Goal: Task Accomplishment & Management: Manage account settings

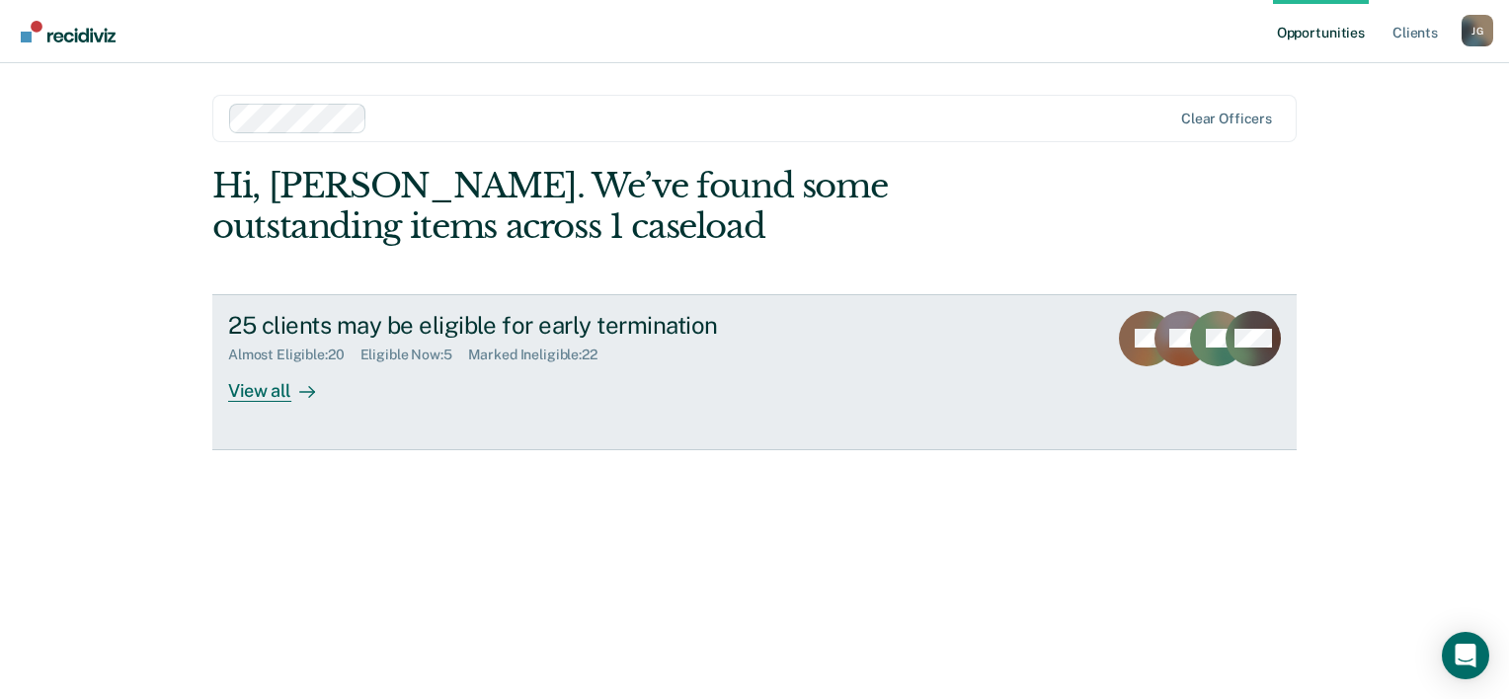
click at [266, 371] on div "View all" at bounding box center [283, 382] width 111 height 39
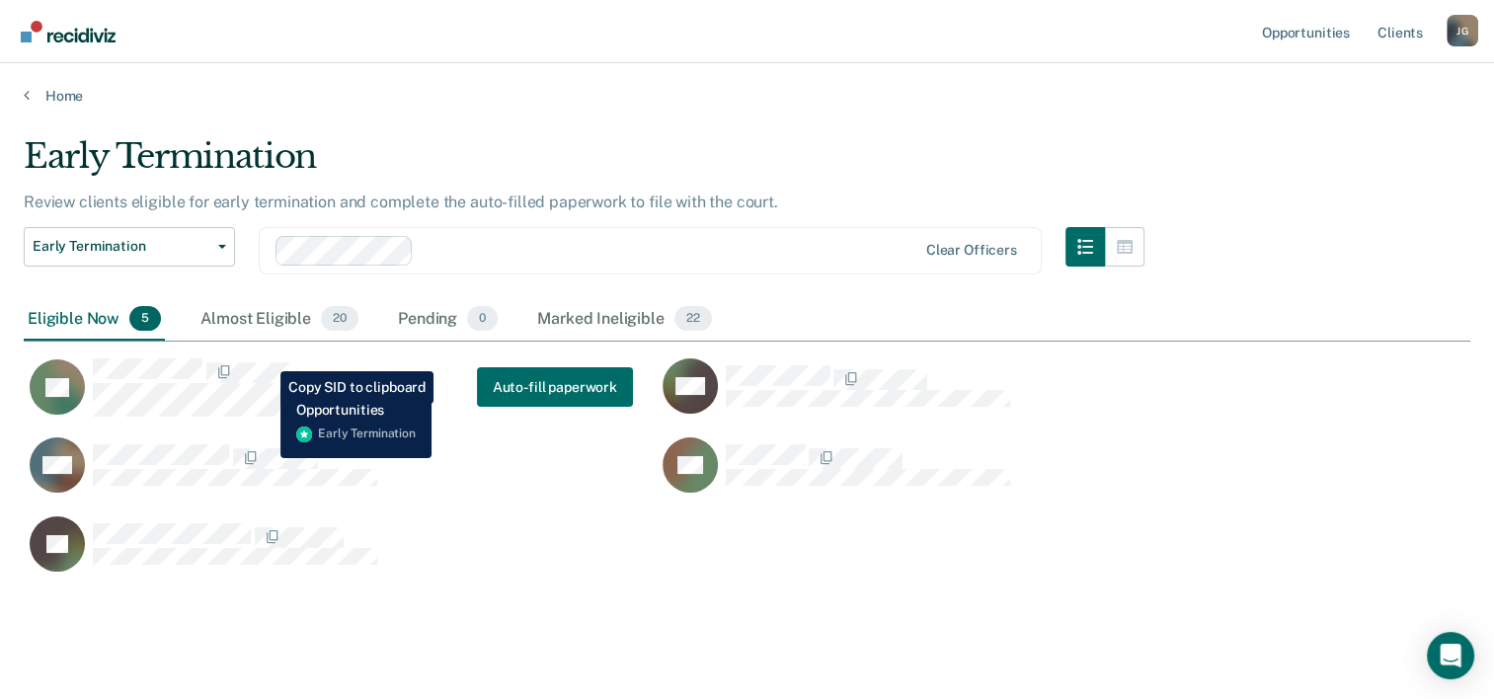
scroll to position [436, 1431]
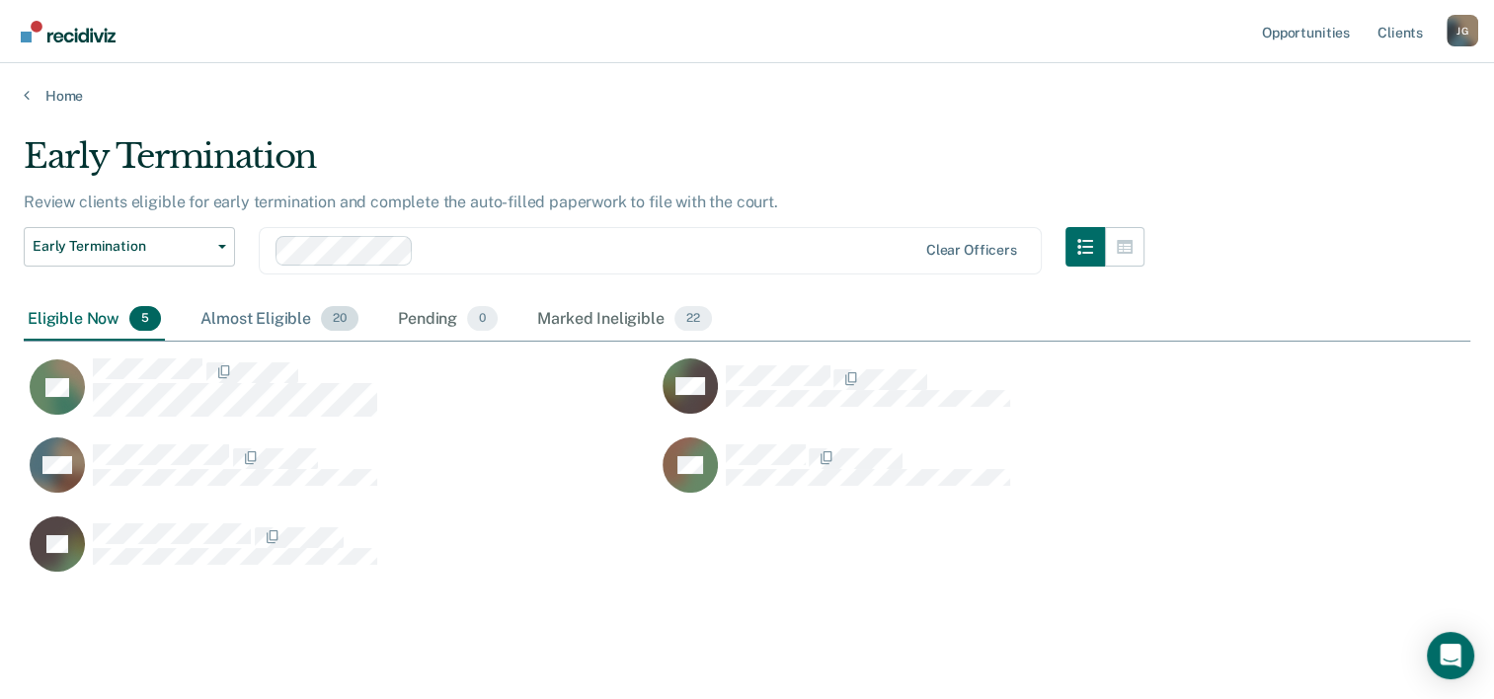
click at [273, 316] on div "Almost Eligible 20" at bounding box center [280, 319] width 166 height 43
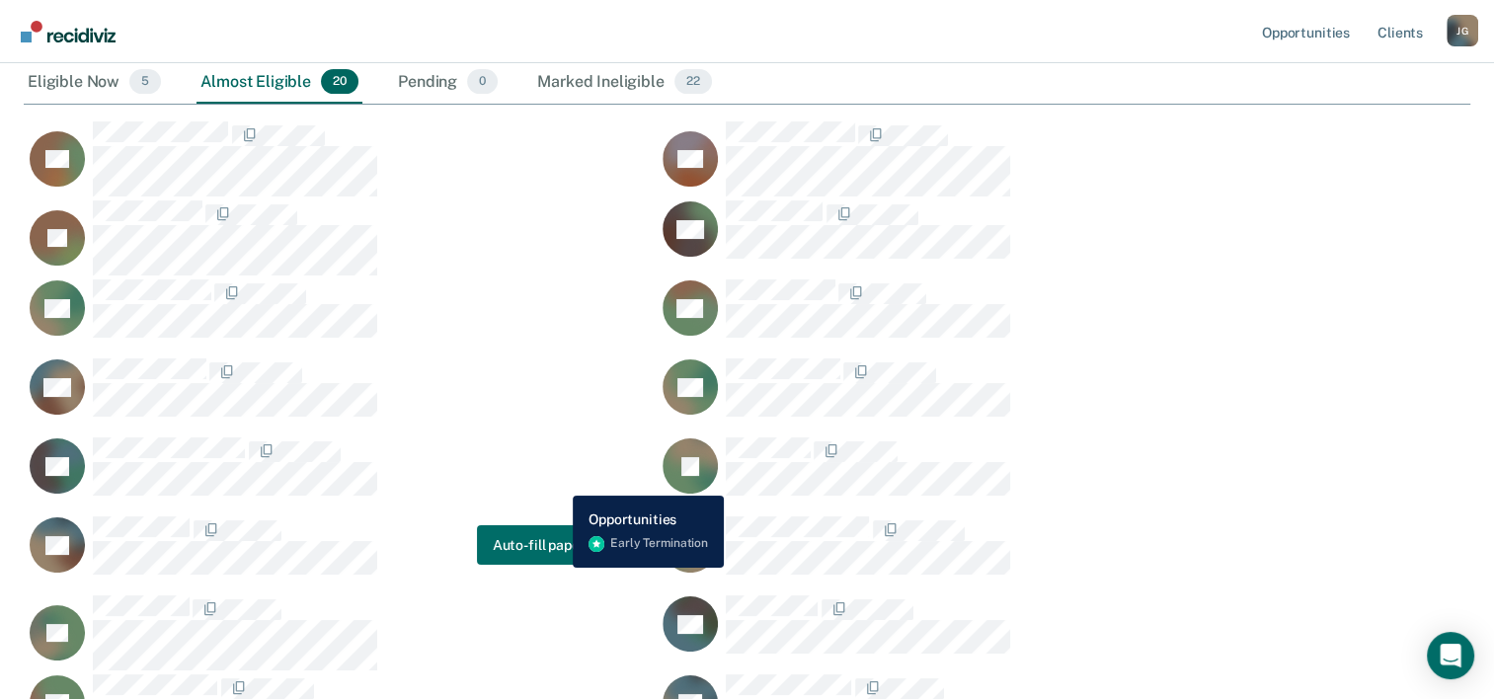
scroll to position [269, 0]
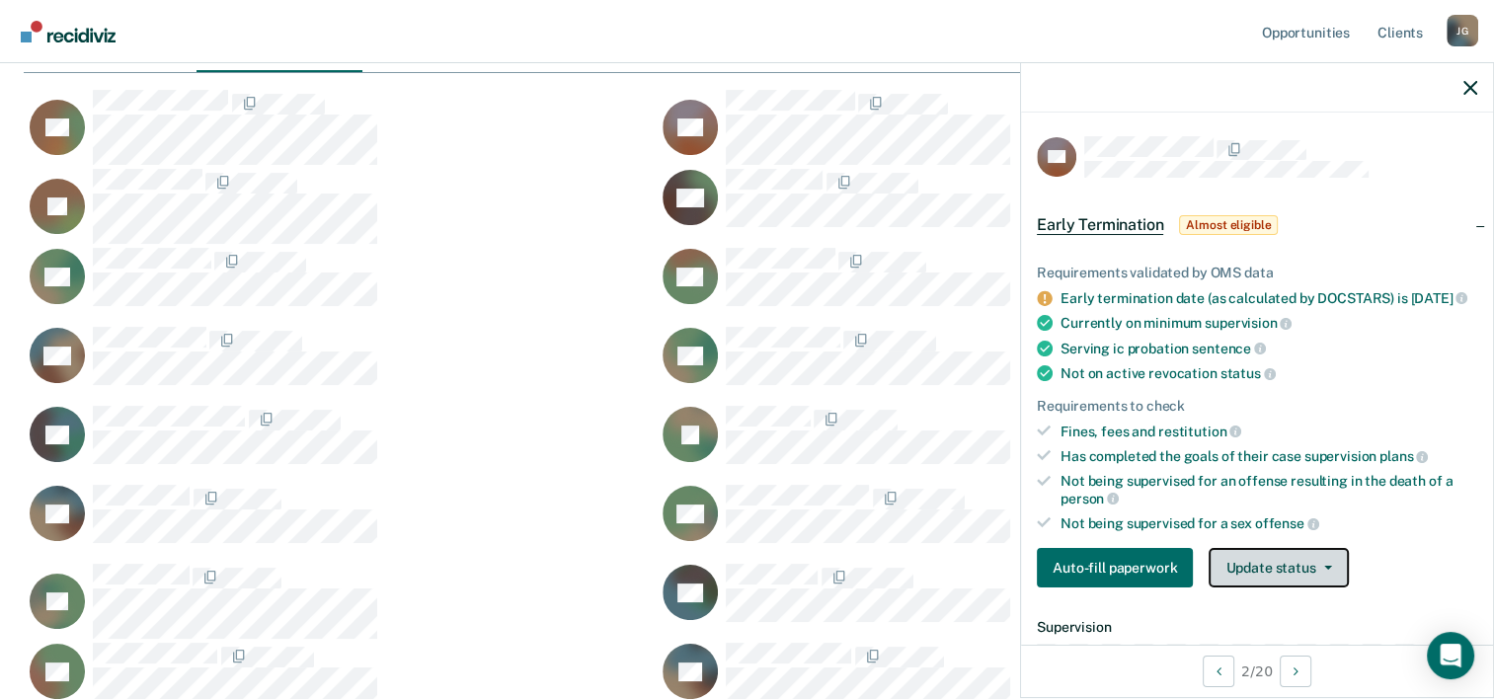
click at [1287, 575] on button "Update status" at bounding box center [1278, 568] width 139 height 40
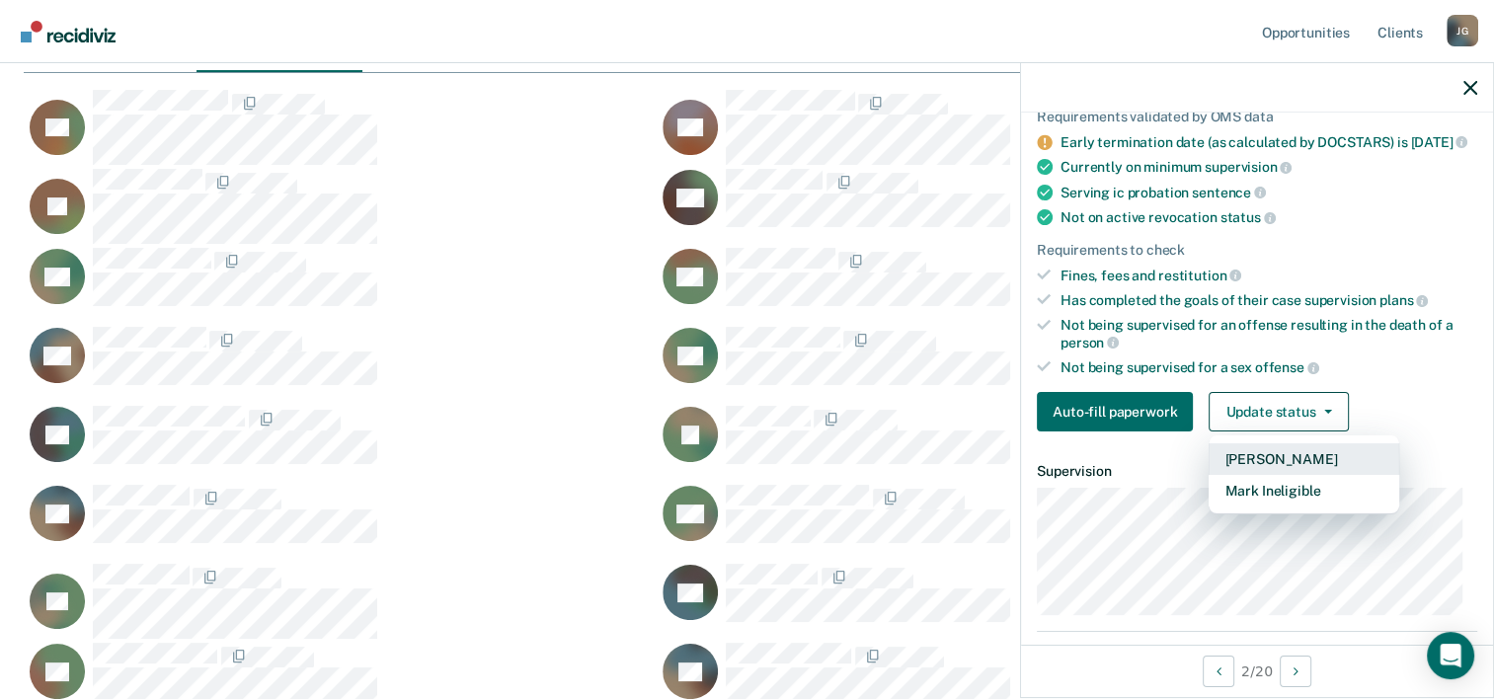
scroll to position [193, 0]
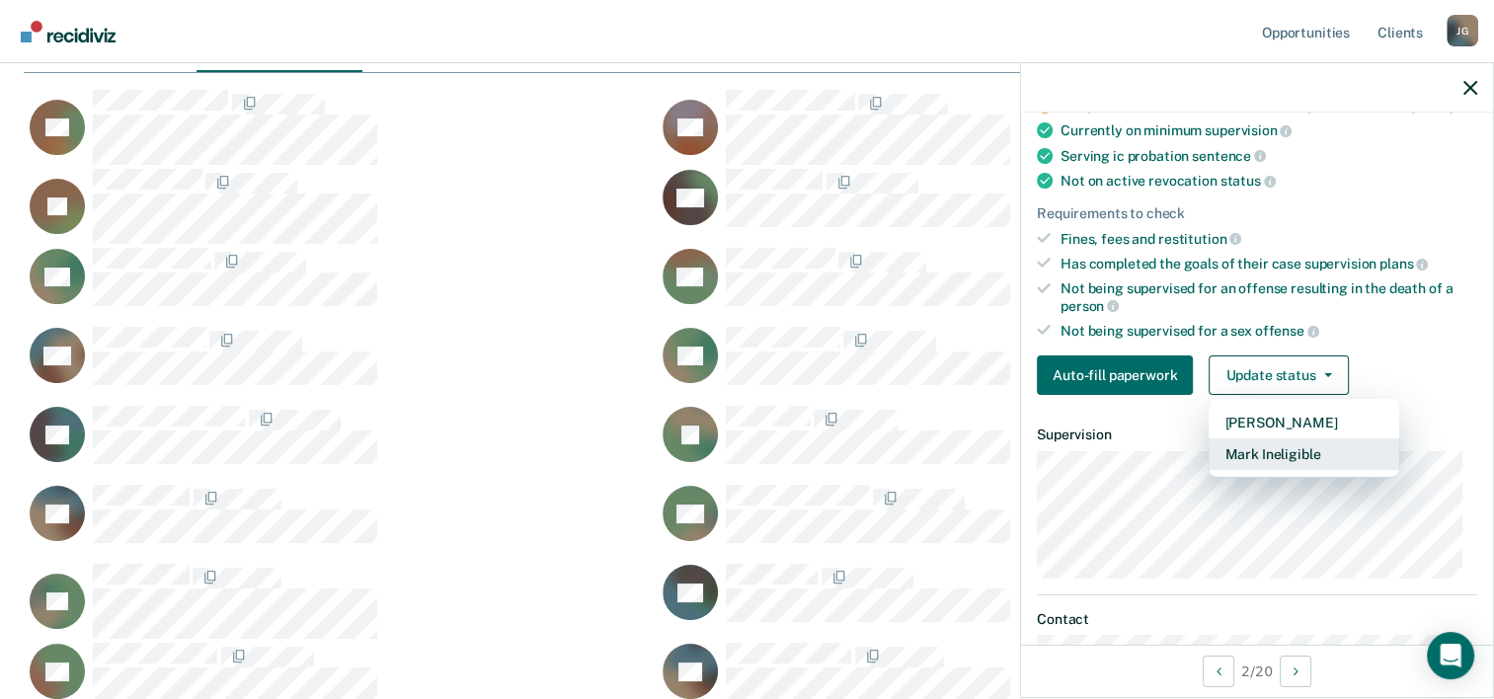
click at [1300, 462] on button "Mark Ineligible" at bounding box center [1304, 455] width 191 height 32
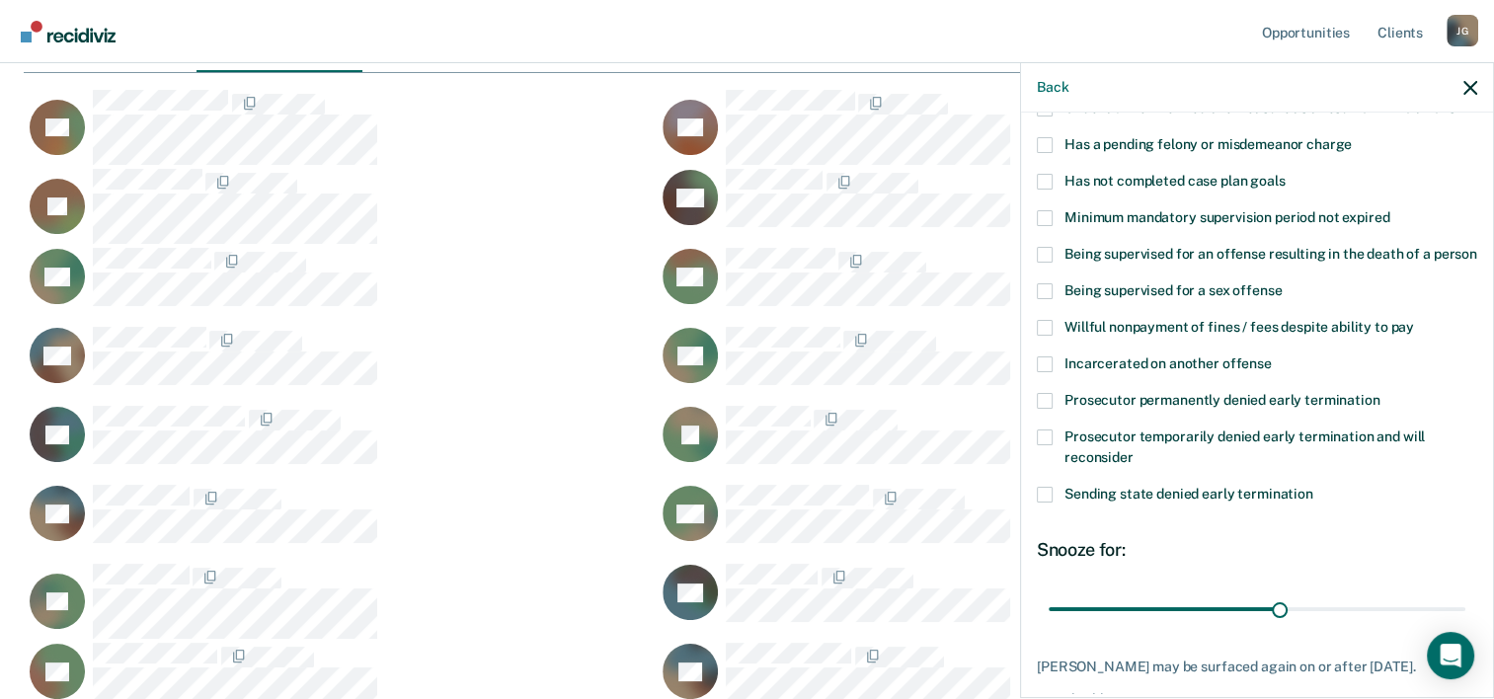
scroll to position [157, 0]
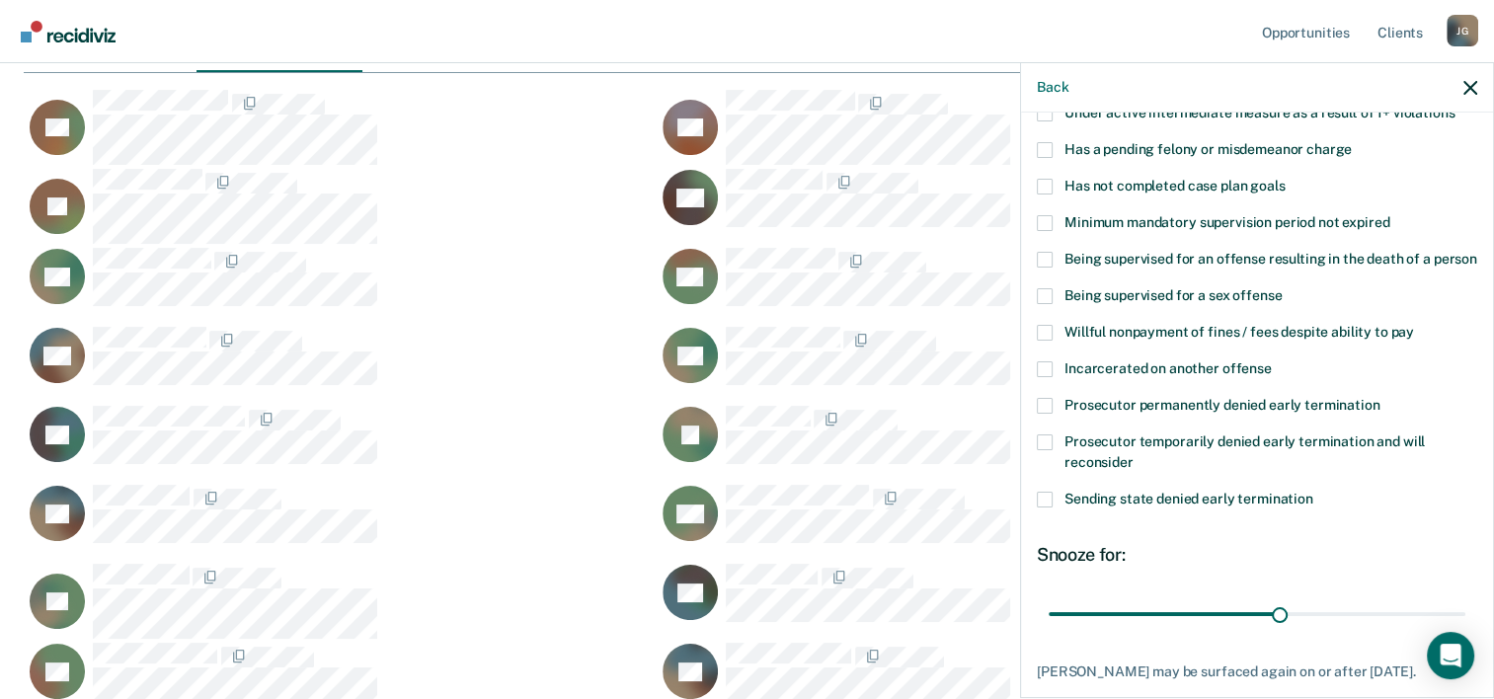
click at [1051, 508] on span at bounding box center [1045, 500] width 16 height 16
click at [1314, 492] on input "Sending state denied early termination" at bounding box center [1314, 492] width 0 height 0
drag, startPoint x: 1267, startPoint y: 632, endPoint x: 1502, endPoint y: 611, distance: 236.0
type input "53"
click at [1466, 611] on input "range" at bounding box center [1257, 615] width 417 height 35
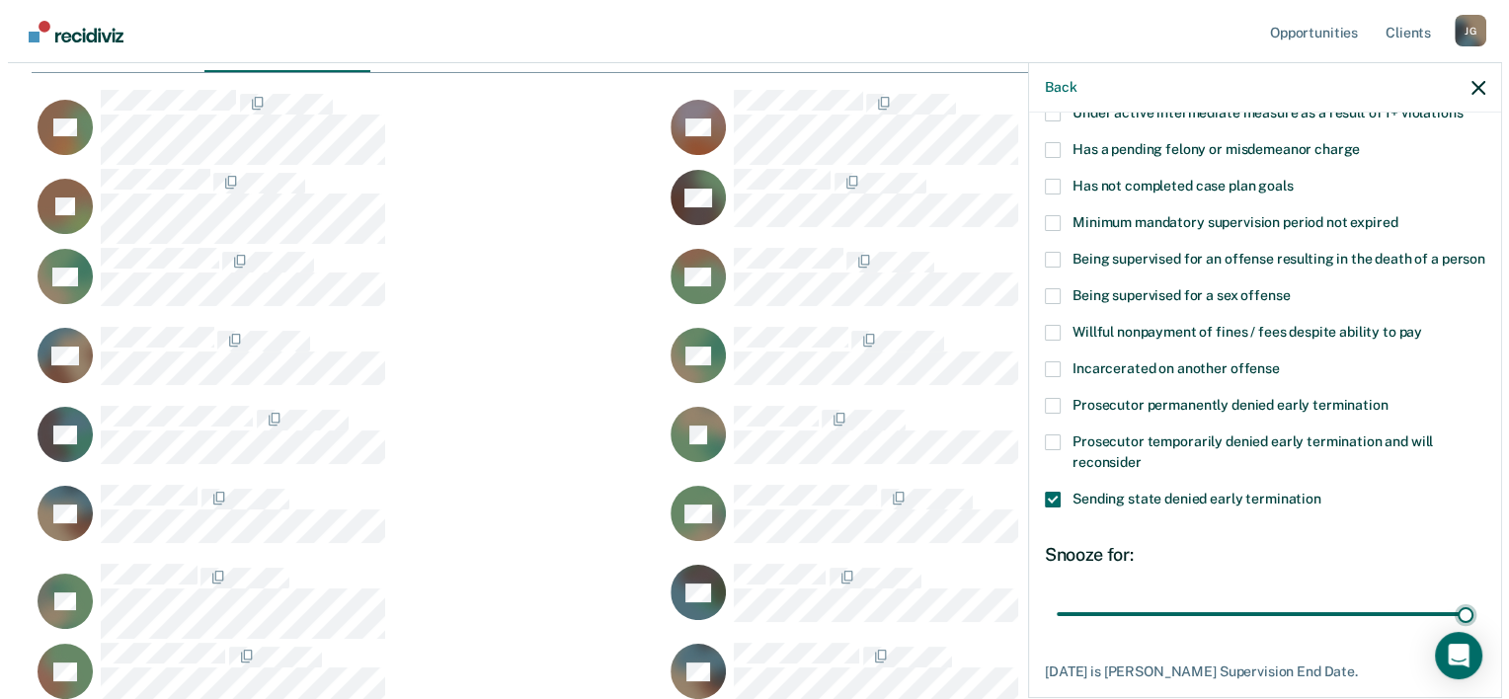
scroll to position [285, 0]
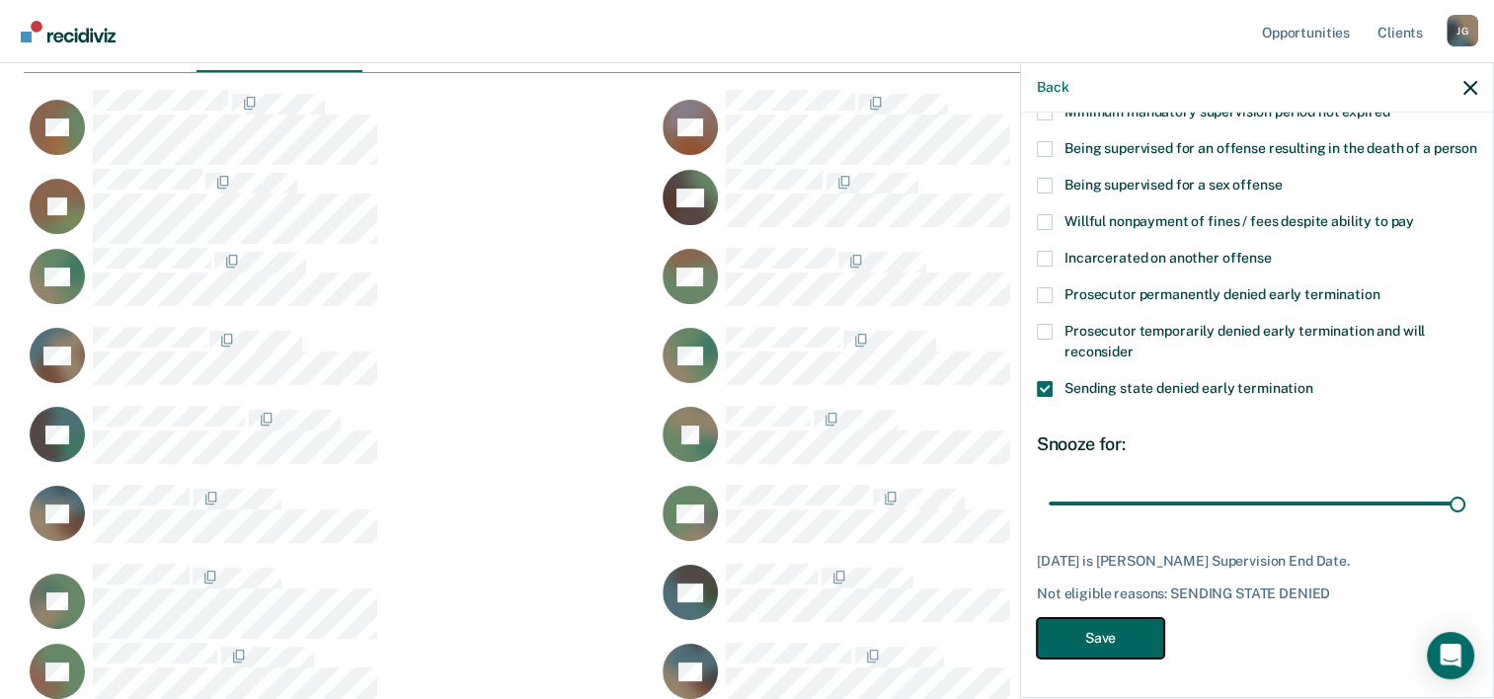
click at [1119, 640] on button "Save" at bounding box center [1100, 638] width 127 height 40
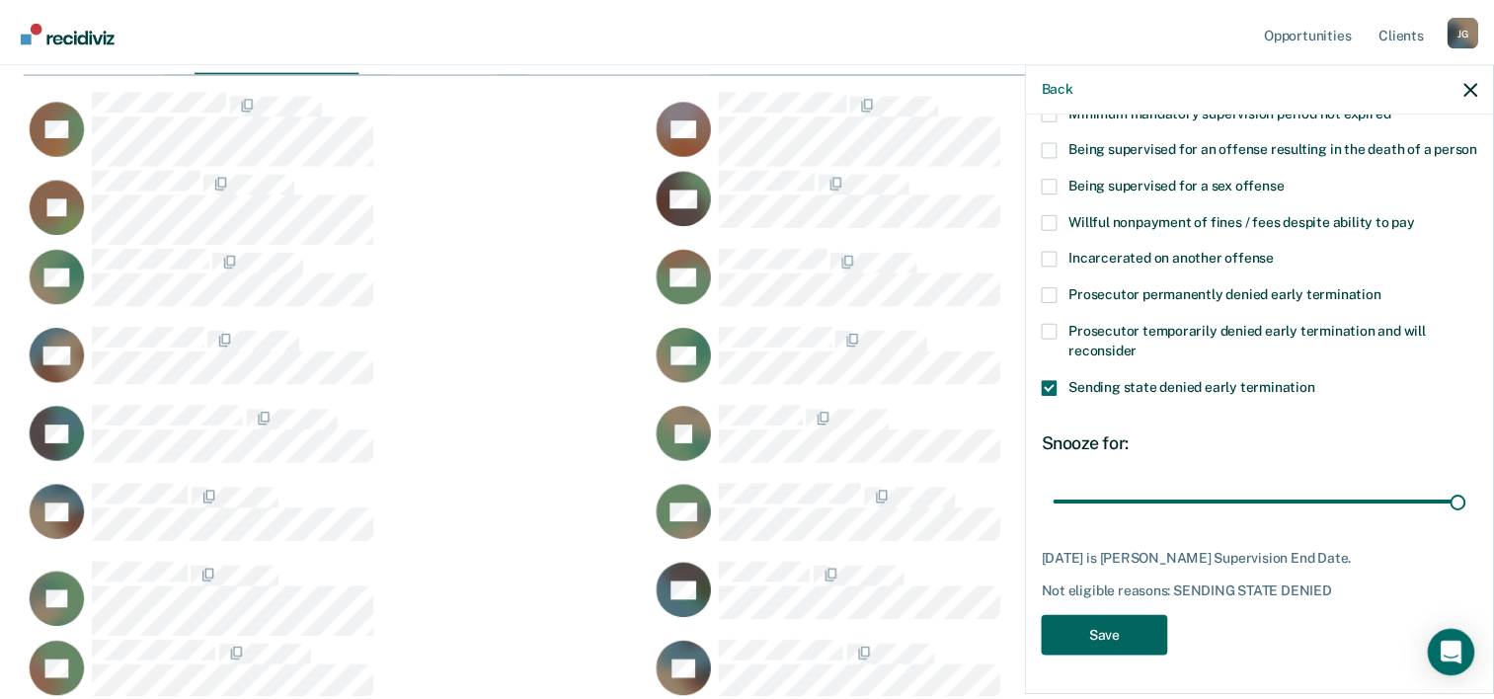
scroll to position [989, 1446]
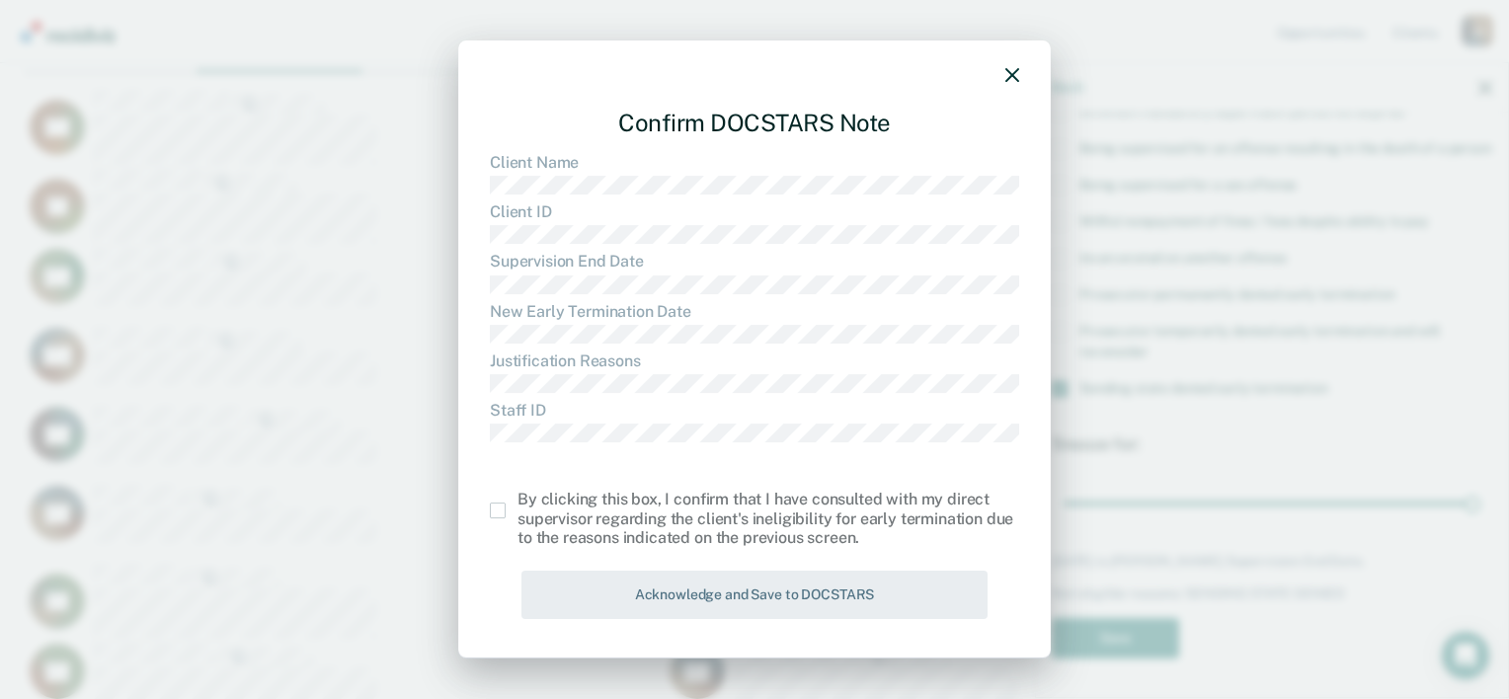
click at [505, 505] on span at bounding box center [498, 511] width 16 height 16
click at [518, 503] on input "checkbox" at bounding box center [518, 503] width 0 height 0
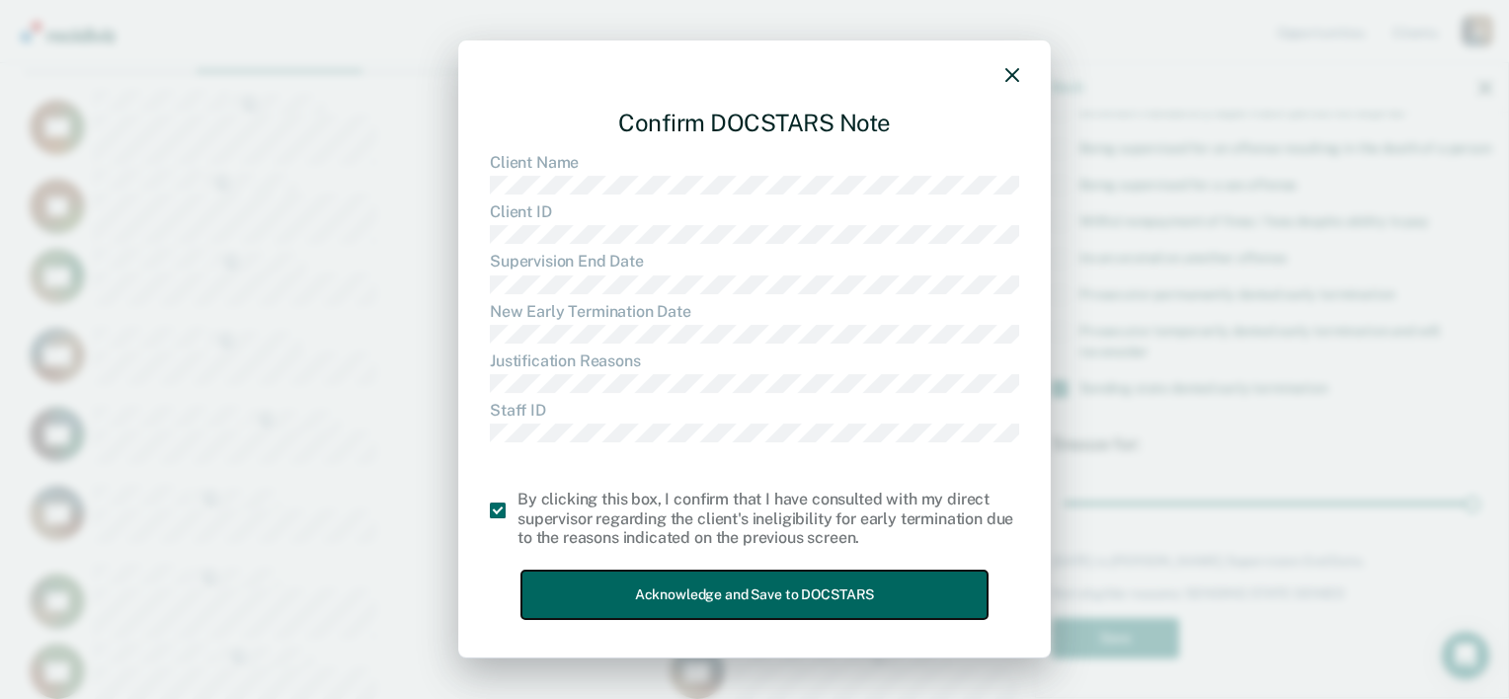
click at [597, 598] on button "Acknowledge and Save to DOCSTARS" at bounding box center [754, 595] width 466 height 48
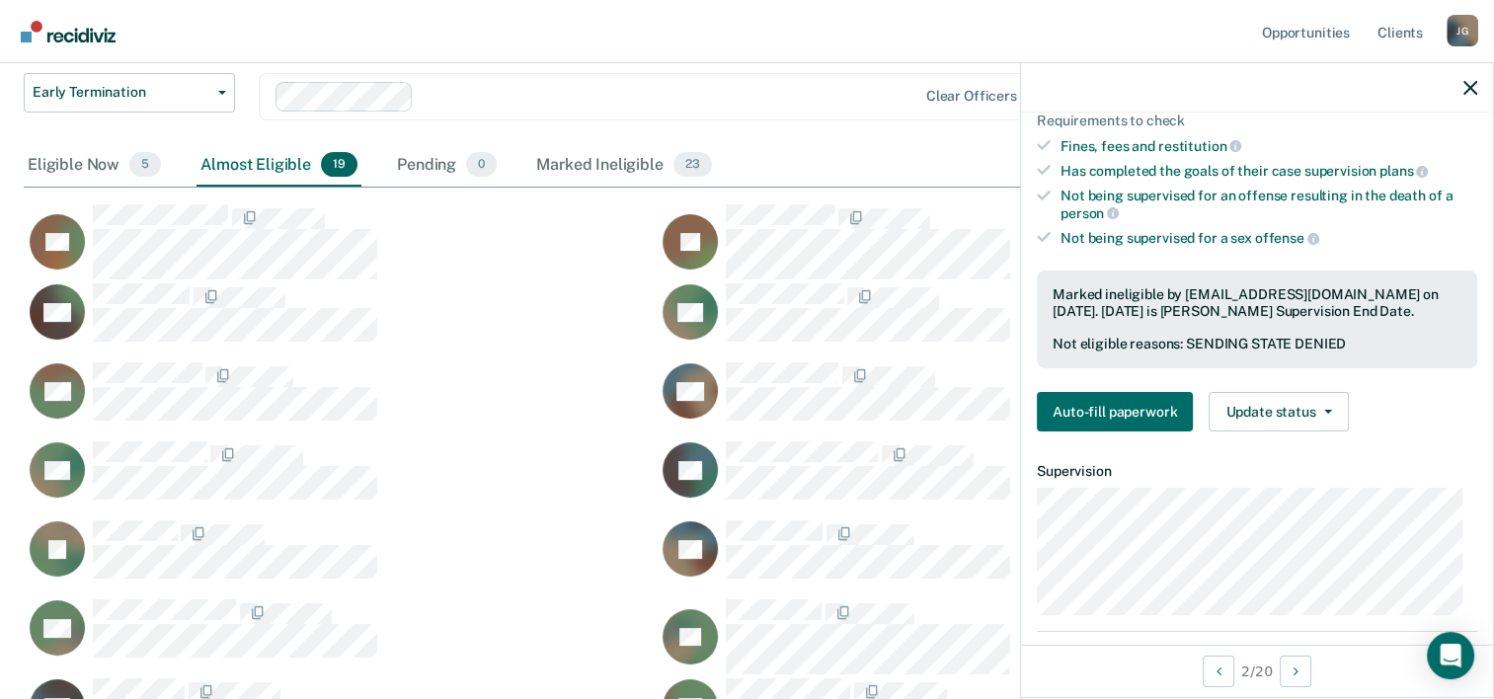
scroll to position [151, 0]
